Goal: Transaction & Acquisition: Purchase product/service

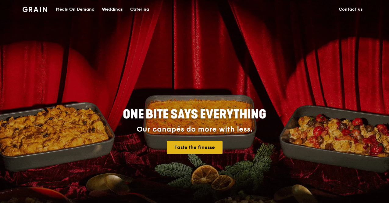
click at [187, 149] on link "Taste the finesse" at bounding box center [195, 147] width 56 height 13
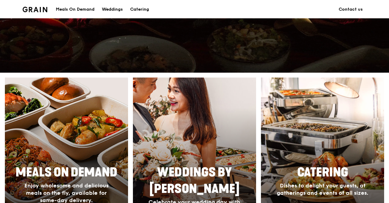
scroll to position [244, 0]
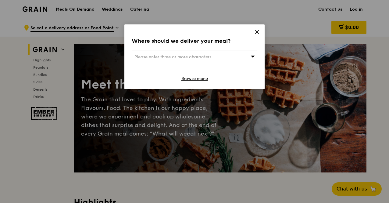
click at [239, 53] on div "Please enter three or more characters" at bounding box center [195, 57] width 126 height 14
click at [257, 30] on icon at bounding box center [256, 31] width 5 height 5
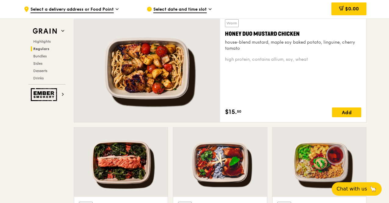
scroll to position [397, 0]
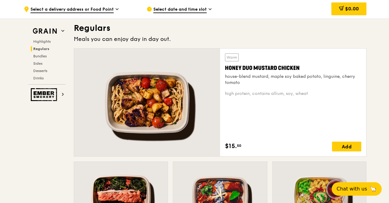
click at [151, 92] on div at bounding box center [147, 103] width 146 height 108
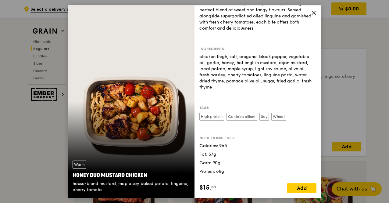
scroll to position [31, 0]
click at [299, 191] on div "Add" at bounding box center [301, 188] width 29 height 10
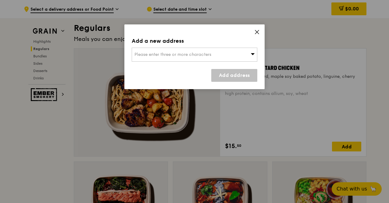
click at [209, 58] on div "Please enter three or more characters" at bounding box center [195, 55] width 126 height 14
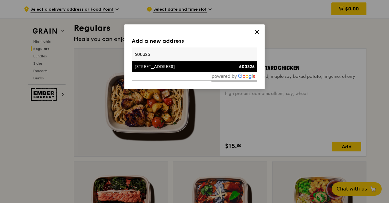
type input "600325"
click at [195, 65] on div "[STREET_ADDRESS]" at bounding box center [180, 67] width 90 height 6
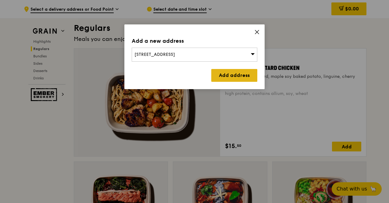
click at [232, 74] on link "Add address" at bounding box center [234, 75] width 46 height 13
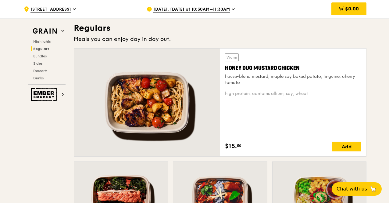
click at [228, 12] on span "[DATE], [DATE] at 10:30AM–11:30AM" at bounding box center [191, 9] width 77 height 7
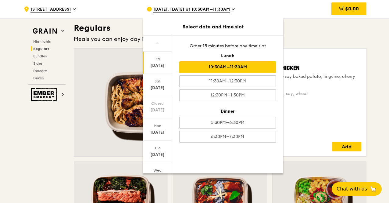
click at [228, 12] on span "[DATE], [DATE] at 10:30AM–11:30AM" at bounding box center [191, 9] width 77 height 7
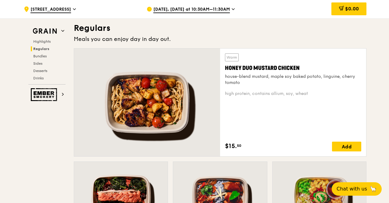
click at [71, 9] on span "[STREET_ADDRESS]" at bounding box center [51, 9] width 41 height 7
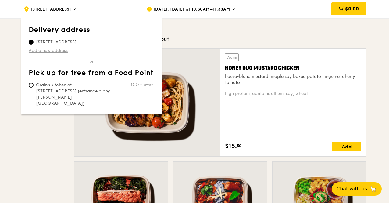
click at [55, 52] on link "Add a new address" at bounding box center [92, 51] width 126 height 6
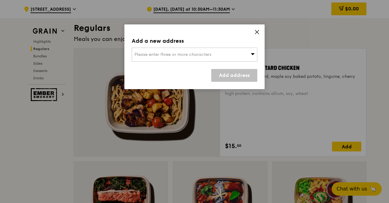
drag, startPoint x: 258, startPoint y: 33, endPoint x: 90, endPoint y: 14, distance: 169.1
click at [257, 33] on icon at bounding box center [256, 31] width 5 height 5
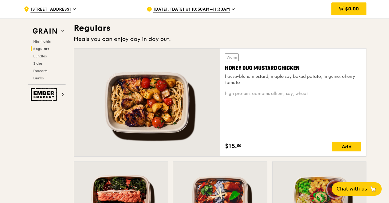
click at [71, 8] on span "[STREET_ADDRESS]" at bounding box center [51, 9] width 41 height 7
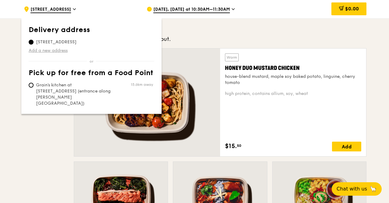
click at [60, 49] on link "Add a new address" at bounding box center [92, 51] width 126 height 6
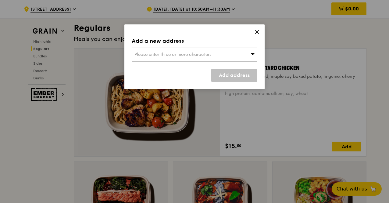
click at [174, 56] on span "Please enter three or more characters" at bounding box center [173, 54] width 77 height 5
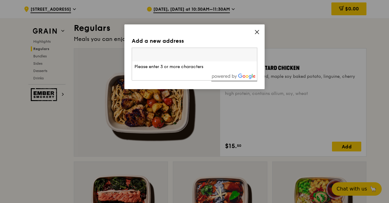
type input "s"
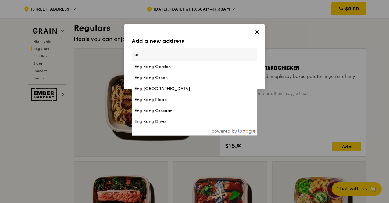
type input "e"
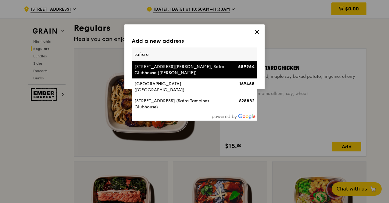
type input "safra c"
click at [160, 70] on div "[STREET_ADDRESS][PERSON_NAME], Safra Clubhouse ([PERSON_NAME])" at bounding box center [180, 70] width 90 height 12
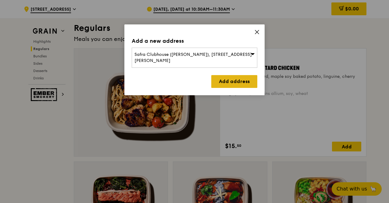
click at [237, 81] on link "Add address" at bounding box center [234, 81] width 46 height 13
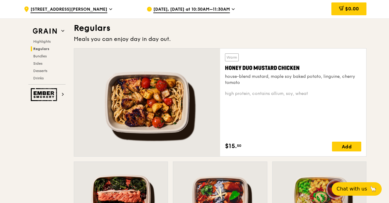
click at [223, 9] on span "[DATE], [DATE] at 10:30AM–11:30AM" at bounding box center [191, 9] width 77 height 7
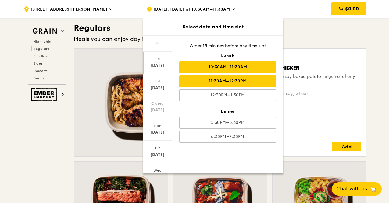
click at [234, 81] on div "11:30AM–12:30PM" at bounding box center [227, 81] width 97 height 12
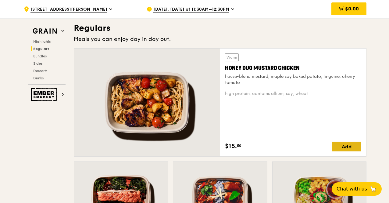
click at [356, 149] on div "Add" at bounding box center [346, 147] width 29 height 10
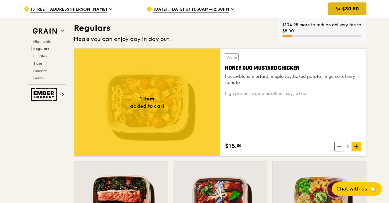
click at [359, 8] on span "$30.50" at bounding box center [350, 9] width 17 height 6
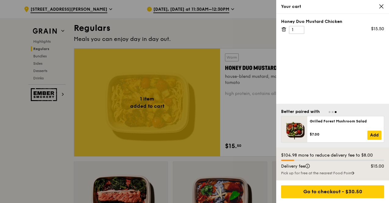
click at [221, 25] on div at bounding box center [194, 101] width 389 height 203
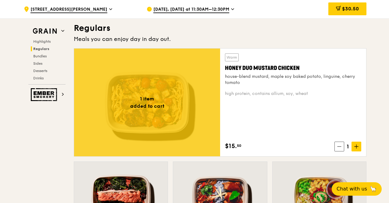
click at [218, 11] on span "[DATE], [DATE] at 11:30AM–12:30PM" at bounding box center [191, 9] width 76 height 7
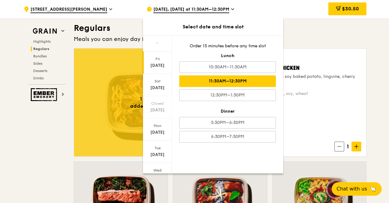
click at [315, 31] on h3 "Regulars" at bounding box center [220, 28] width 293 height 11
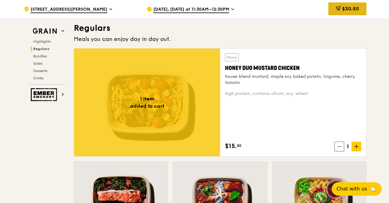
click at [346, 11] on span "$30.50" at bounding box center [350, 9] width 17 height 6
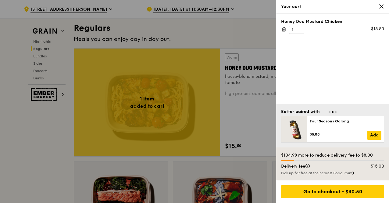
click at [237, 32] on div at bounding box center [194, 101] width 389 height 203
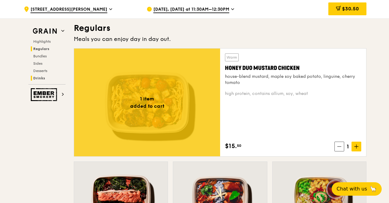
click at [37, 78] on span "Drinks" at bounding box center [39, 78] width 12 height 4
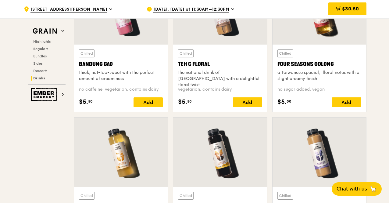
scroll to position [2222, 0]
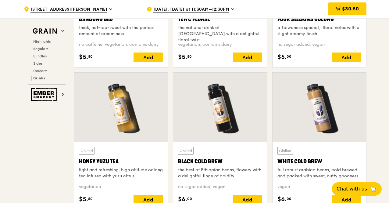
click at [156, 90] on div at bounding box center [121, 107] width 94 height 69
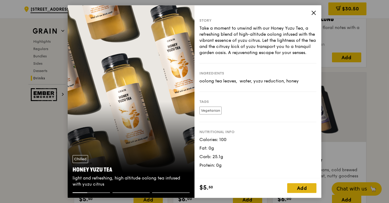
click at [300, 187] on div "Add" at bounding box center [301, 188] width 29 height 10
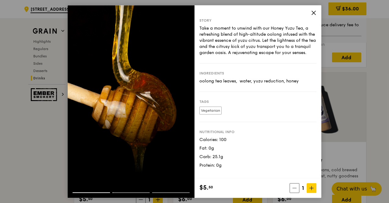
click at [314, 13] on icon at bounding box center [314, 13] width 4 height 4
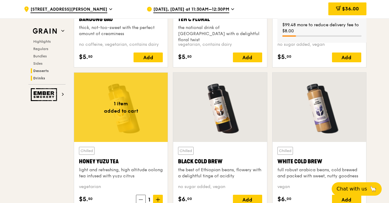
click at [35, 70] on span "Desserts" at bounding box center [41, 71] width 16 height 4
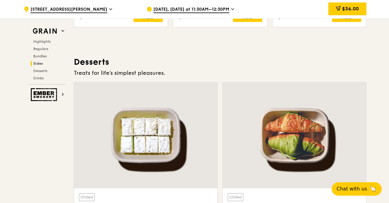
scroll to position [1760, 0]
click at [47, 98] on img at bounding box center [45, 94] width 28 height 13
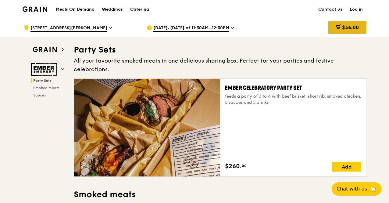
click at [329, 30] on div "$36.00" at bounding box center [348, 27] width 38 height 13
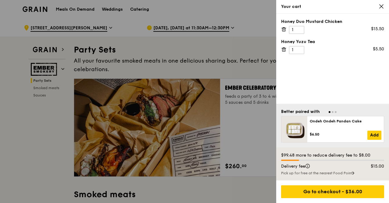
click at [261, 38] on div at bounding box center [194, 101] width 389 height 203
